Goal: Complete application form

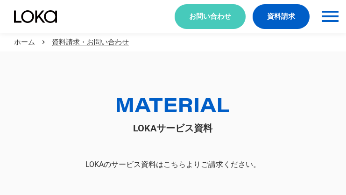
scroll to position [51, 0]
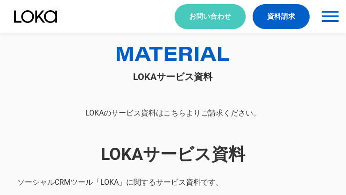
select select "その他"
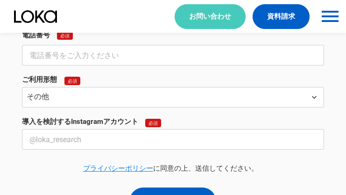
select select "その他"
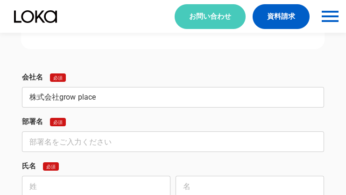
type input "株式会社grow place"
type input "法人向けエアコン清掃部"
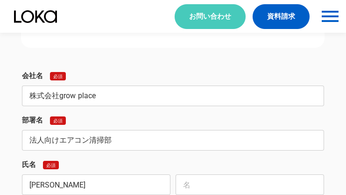
type input "[PERSON_NAME]"
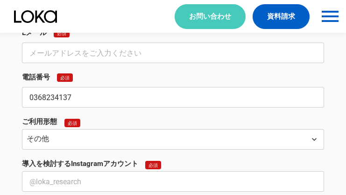
type input "0368234137"
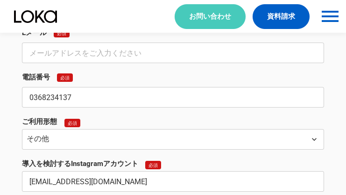
type input "[EMAIL_ADDRESS][DOMAIN_NAME]"
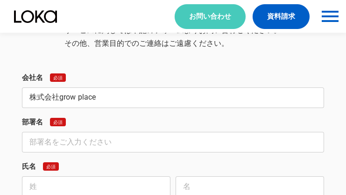
type input "株式会社grow place"
type input "法人向けエアコン清掃部"
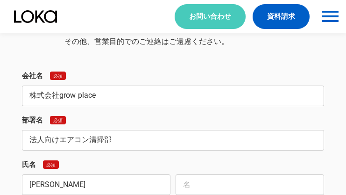
type input "[PERSON_NAME]"
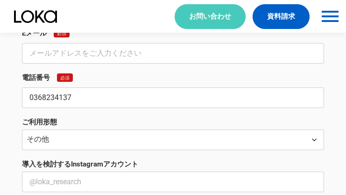
type input "0368234137"
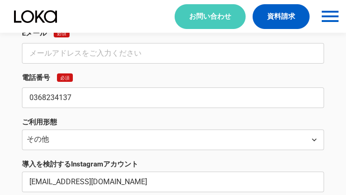
type input "[EMAIL_ADDRESS][DOMAIN_NAME]"
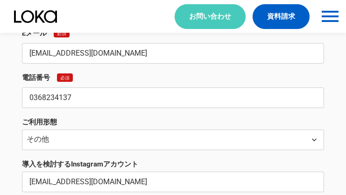
type input "[EMAIL_ADDRESS][DOMAIN_NAME]"
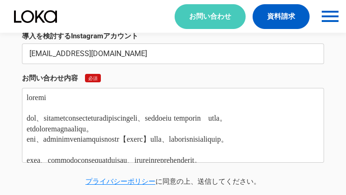
type textarea "loremi dol、sitametconsecteturadipiscingeli、seddoeiu temporin　utla。 etdoloremagn…"
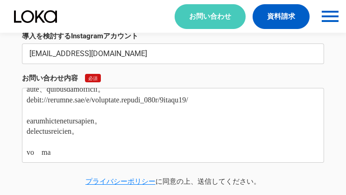
scroll to position [0, 0]
